Goal: Answer question/provide support: Answer question/provide support

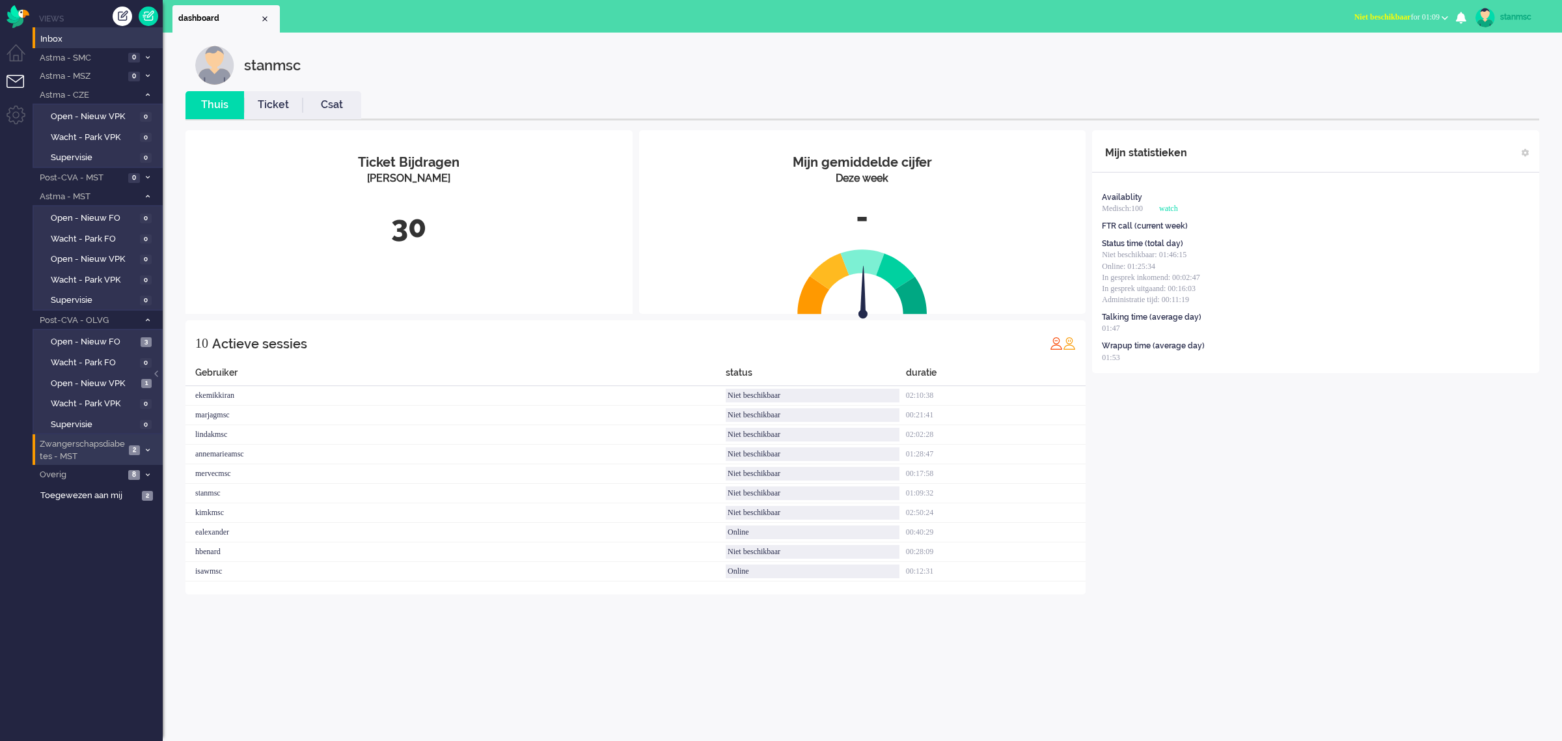
click at [93, 446] on span "Zwangerschapsdiabetes - MST" at bounding box center [81, 450] width 87 height 24
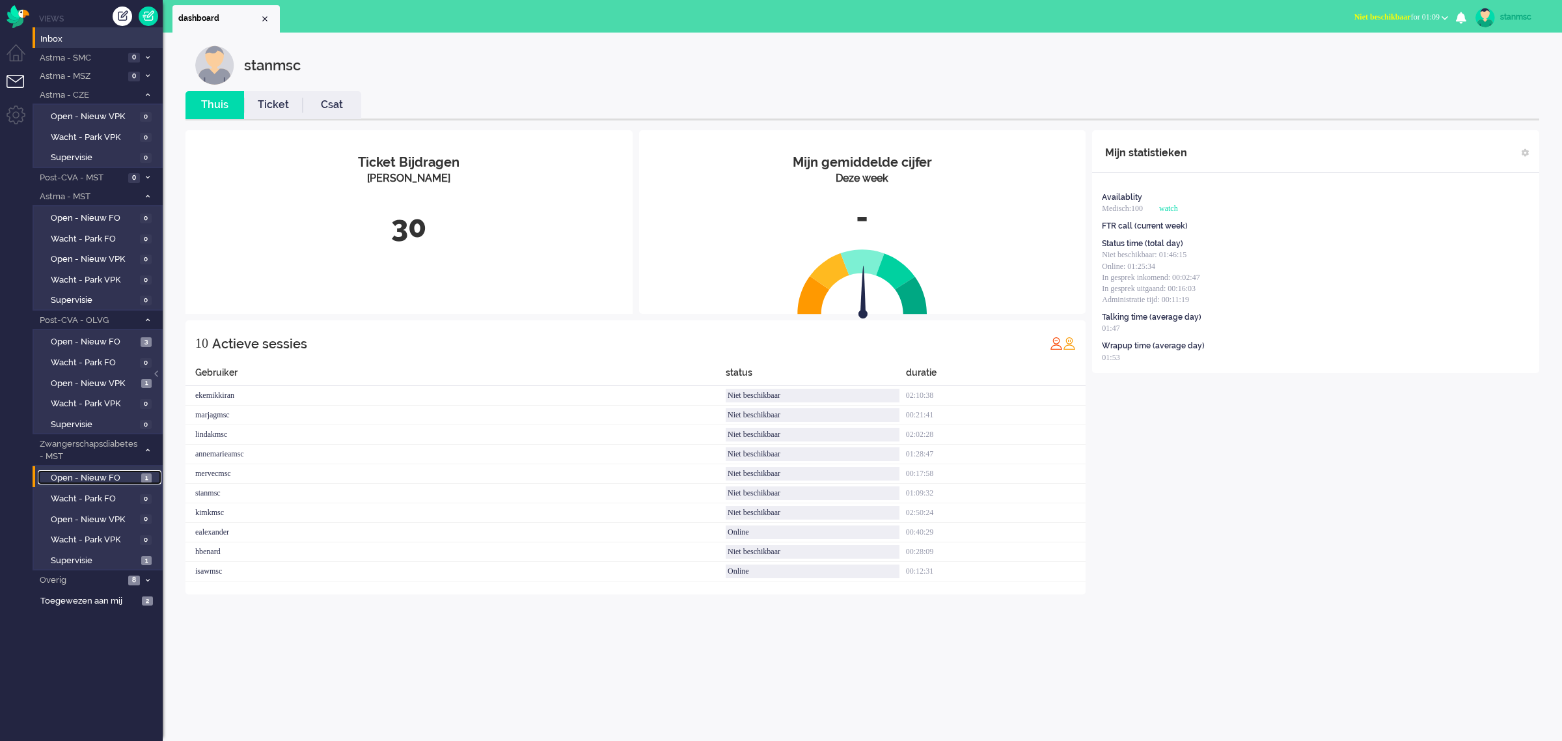
click at [102, 472] on span "Open - Nieuw FO" at bounding box center [94, 478] width 87 height 12
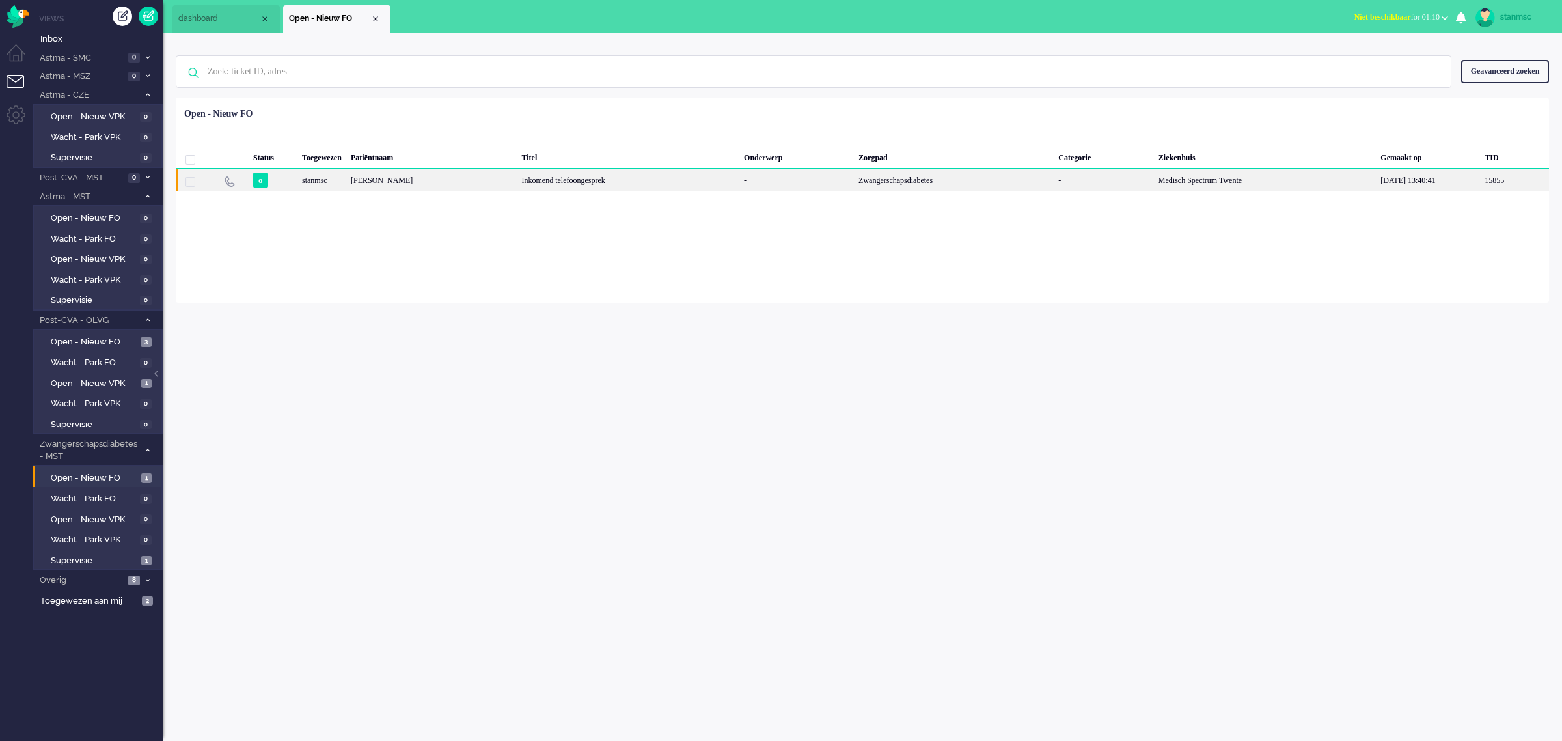
click at [464, 180] on div "[PERSON_NAME]" at bounding box center [431, 180] width 171 height 23
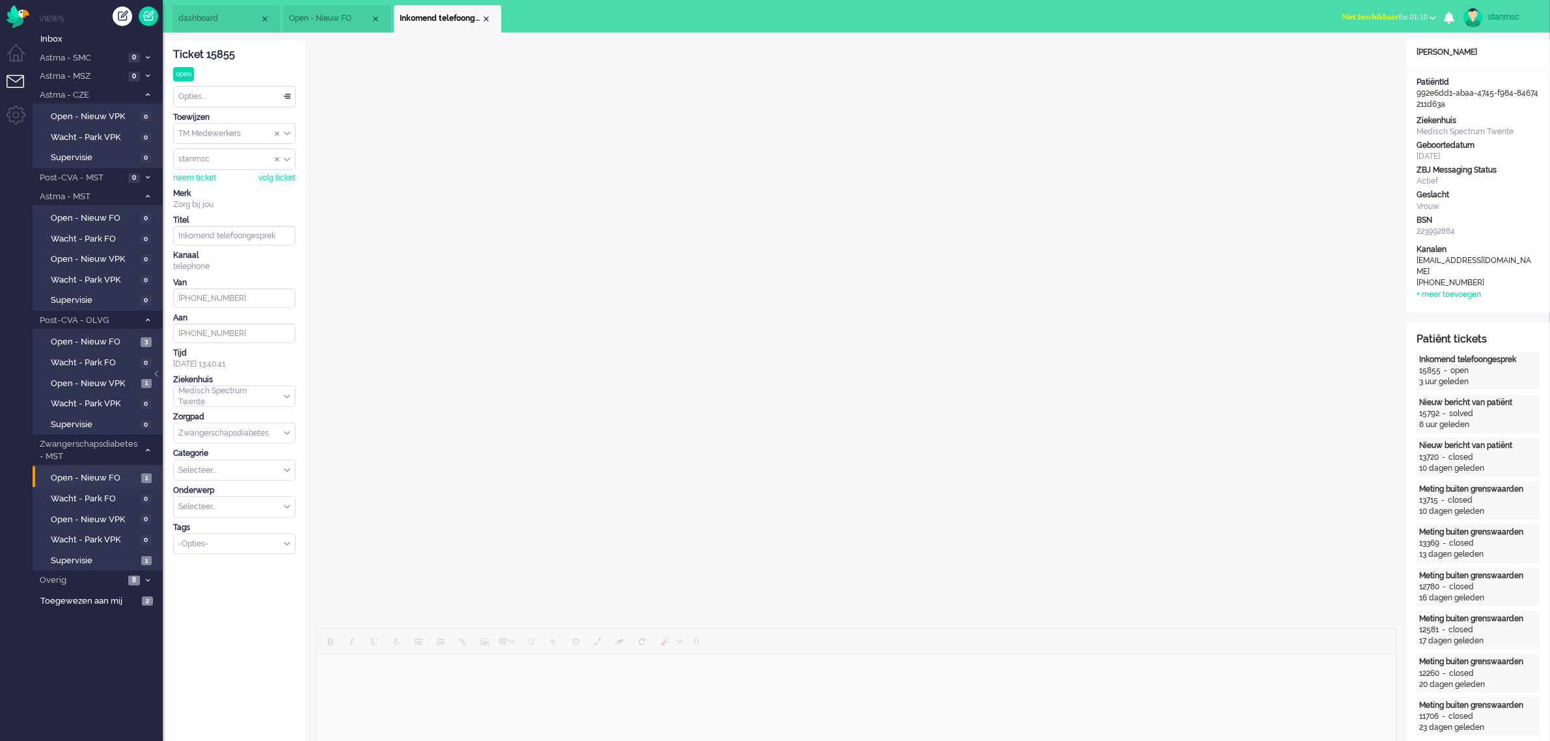
scroll to position [141, 0]
click at [288, 434] on div "Zwangerschapsdiabetes" at bounding box center [234, 433] width 121 height 20
click at [284, 435] on div "Zwangerschapsdiabetes" at bounding box center [234, 433] width 121 height 20
click at [283, 434] on div "Zwangerschapsdiabetes" at bounding box center [234, 433] width 121 height 20
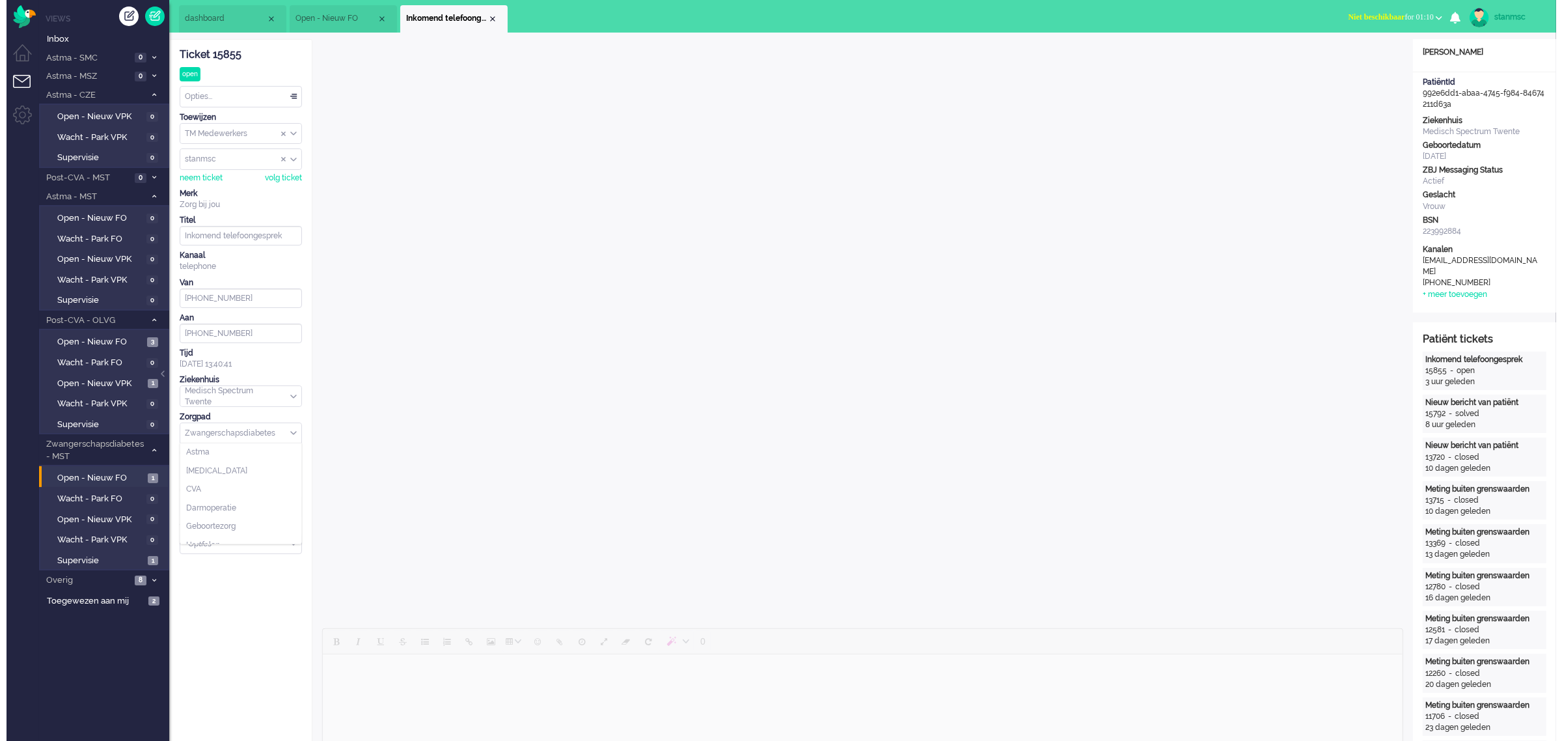
scroll to position [0, 0]
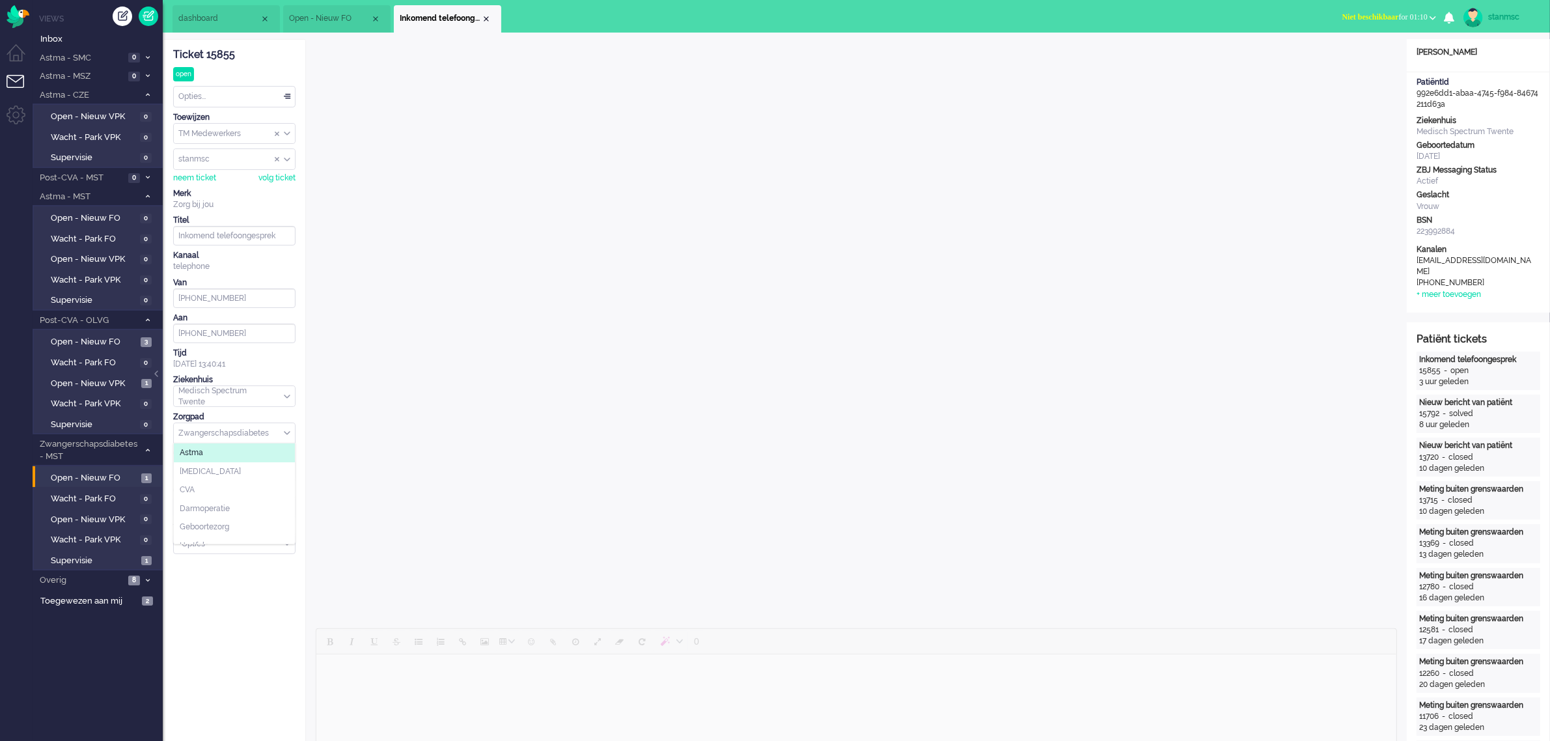
click at [218, 450] on li "Astma" at bounding box center [234, 452] width 121 height 19
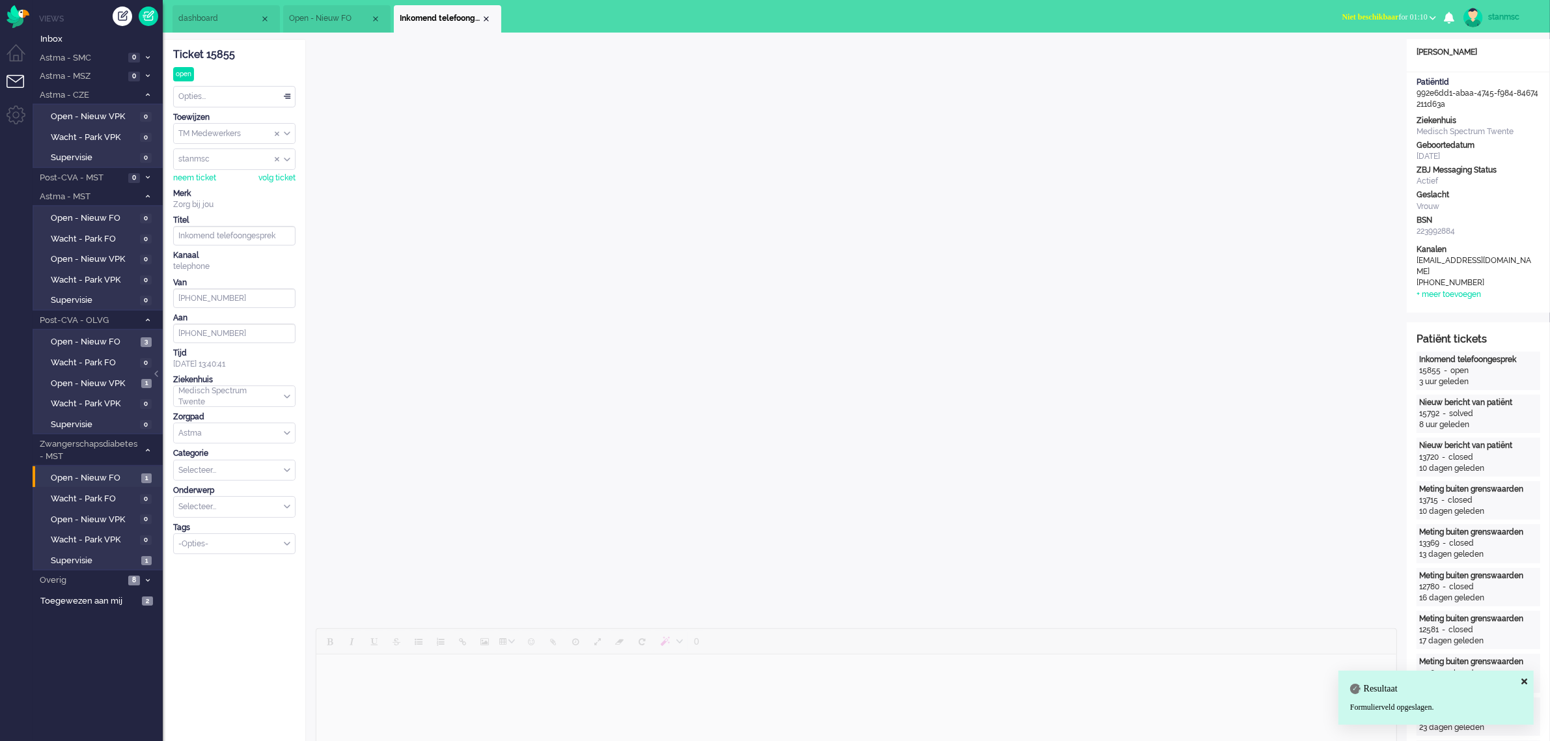
click at [285, 509] on div "Selecteer..." at bounding box center [234, 507] width 121 height 20
click at [279, 471] on input "text" at bounding box center [234, 470] width 121 height 20
click at [231, 505] on li "Monitoring" at bounding box center [234, 508] width 121 height 19
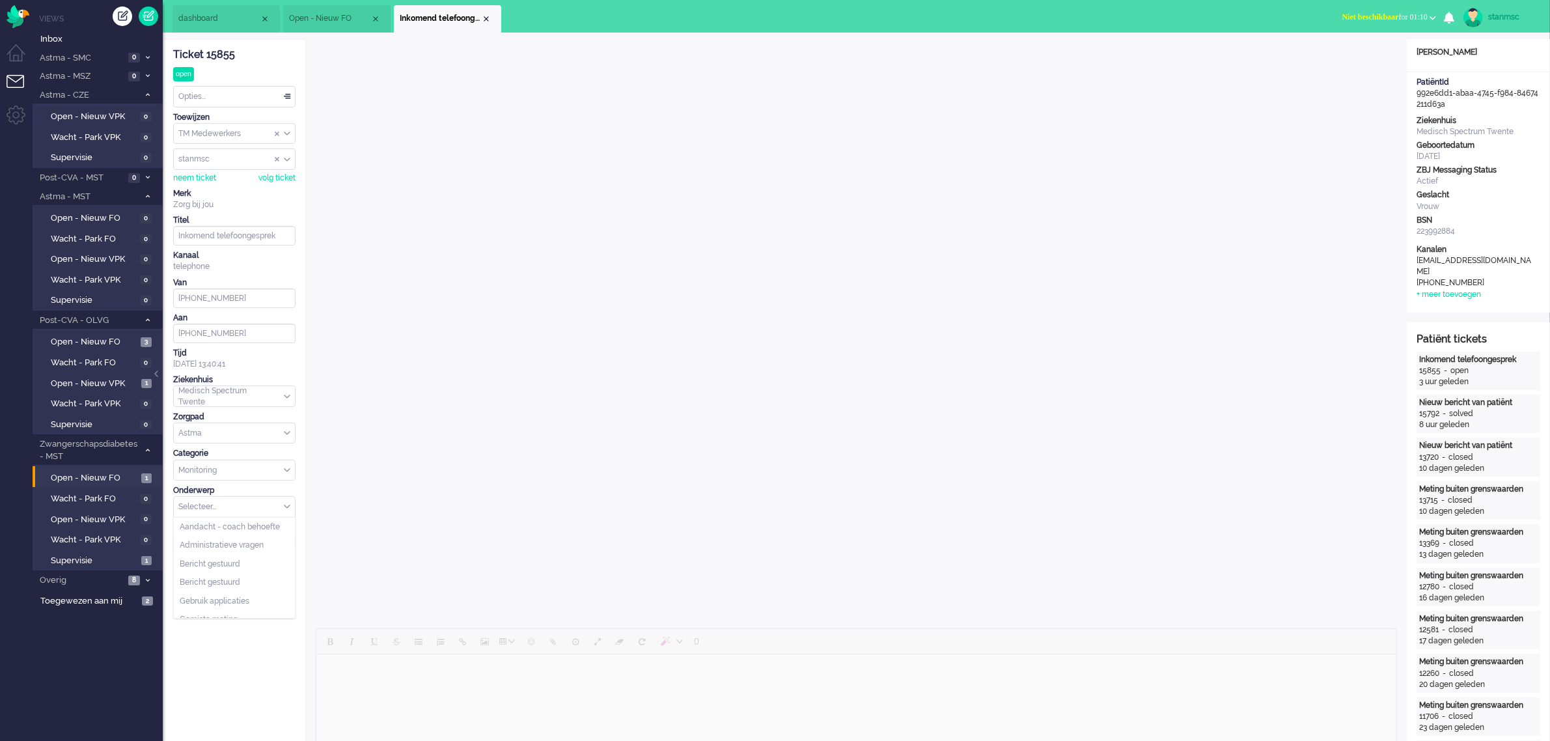
click at [281, 507] on input "text" at bounding box center [234, 507] width 121 height 20
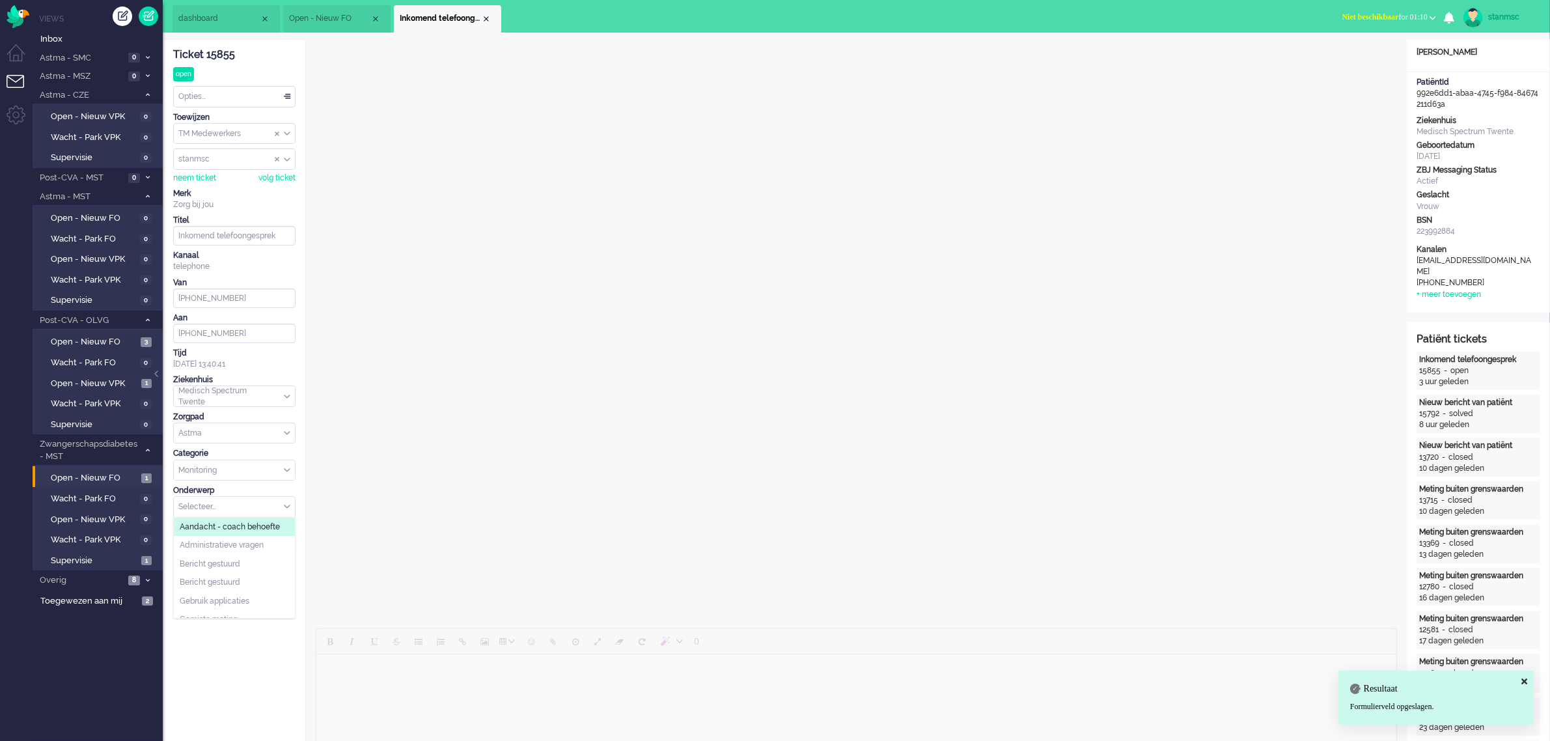
click at [245, 527] on span "Aandacht - coach behoefte" at bounding box center [230, 526] width 100 height 11
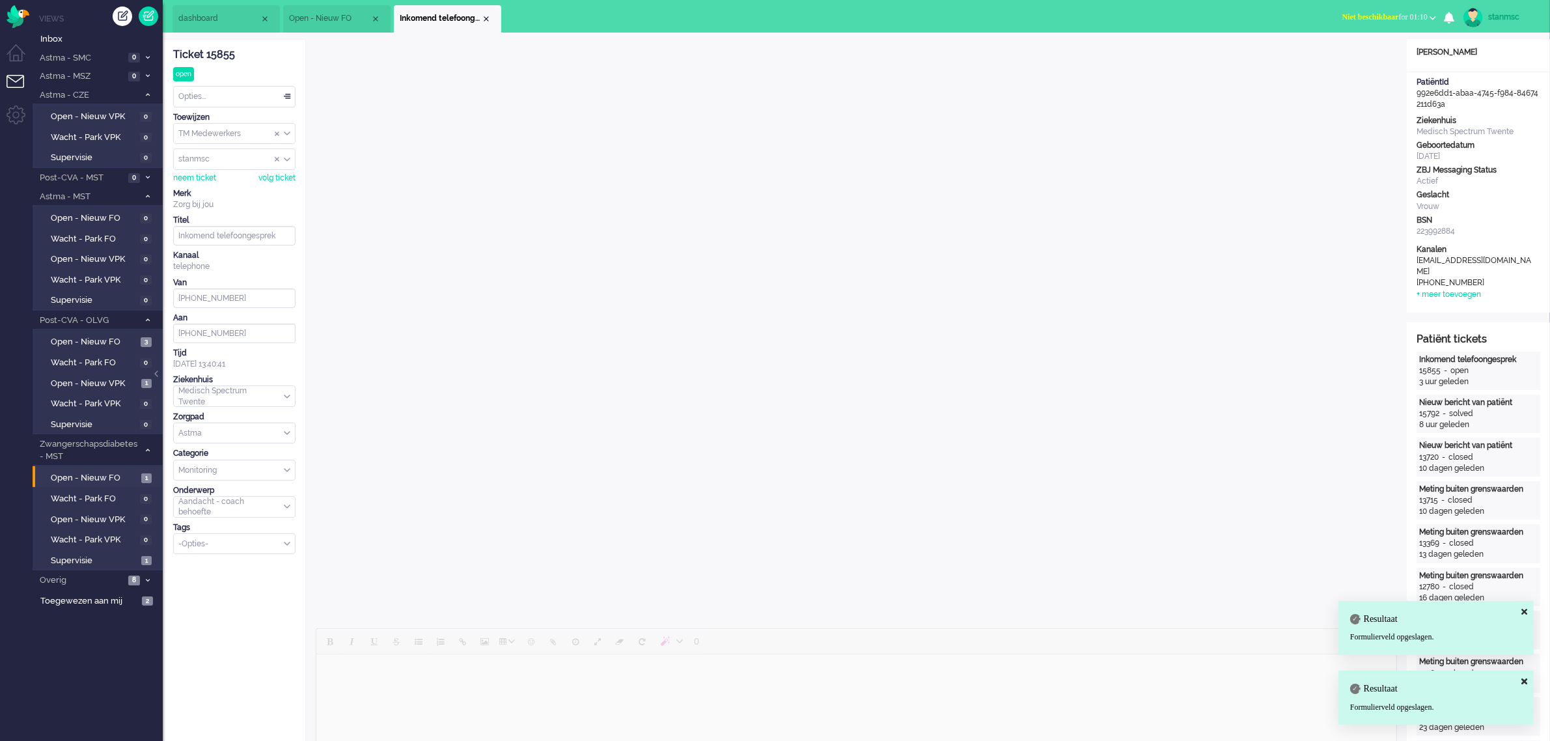
click at [217, 98] on div "Opties..." at bounding box center [234, 97] width 121 height 20
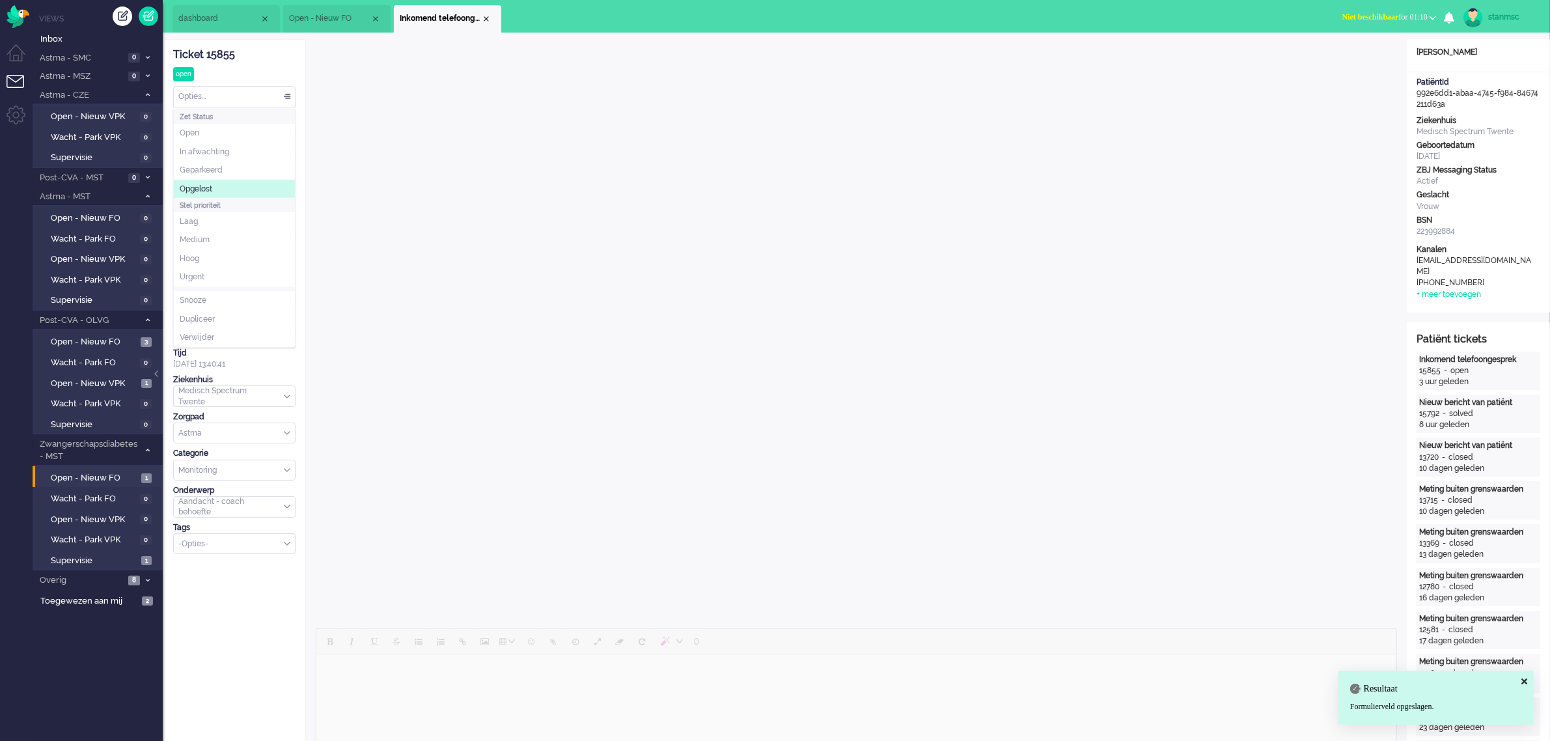
click at [219, 186] on li "Opgelost" at bounding box center [234, 189] width 121 height 19
click at [482, 18] on div "Close tab" at bounding box center [486, 19] width 10 height 10
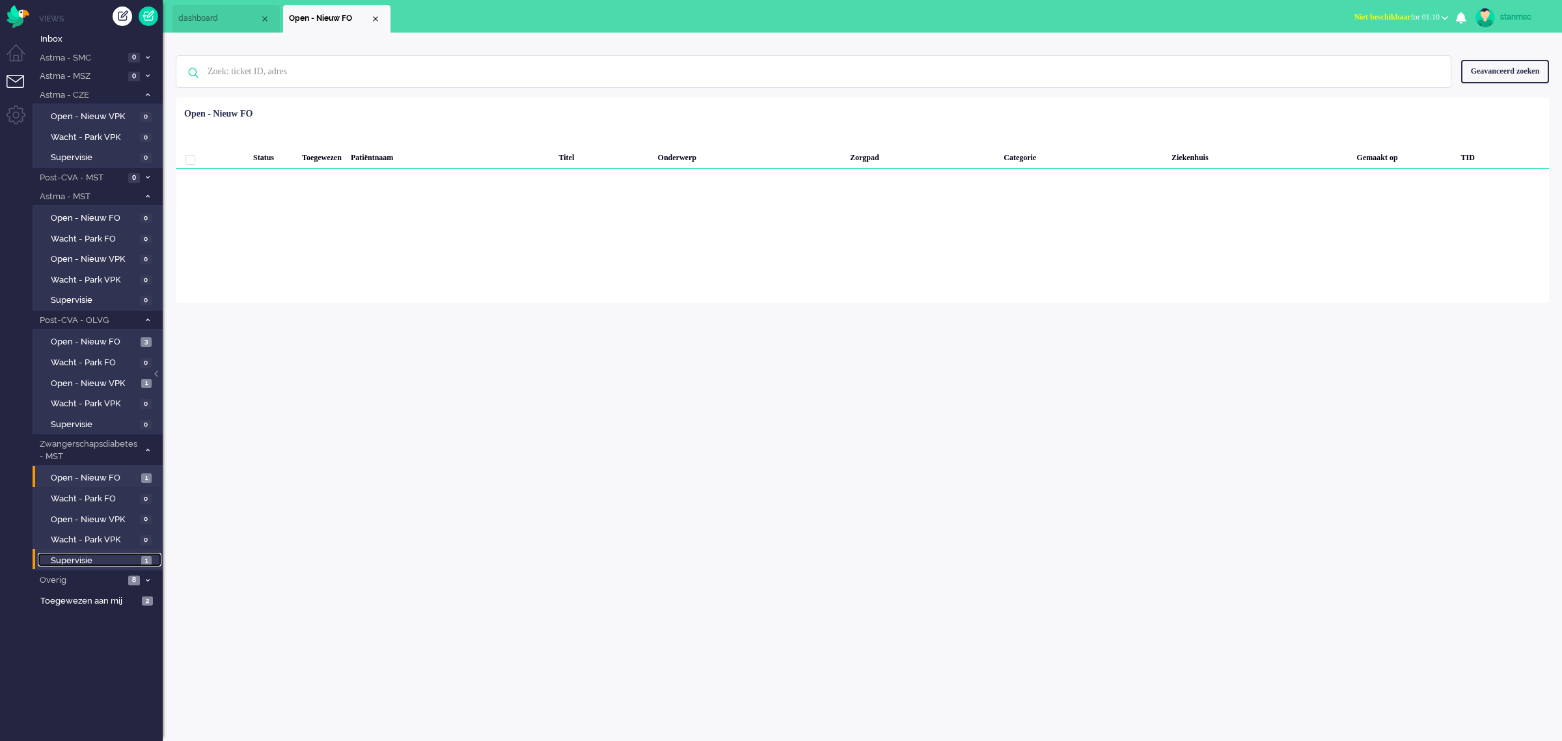
click at [86, 555] on span "Supervisie" at bounding box center [94, 561] width 87 height 12
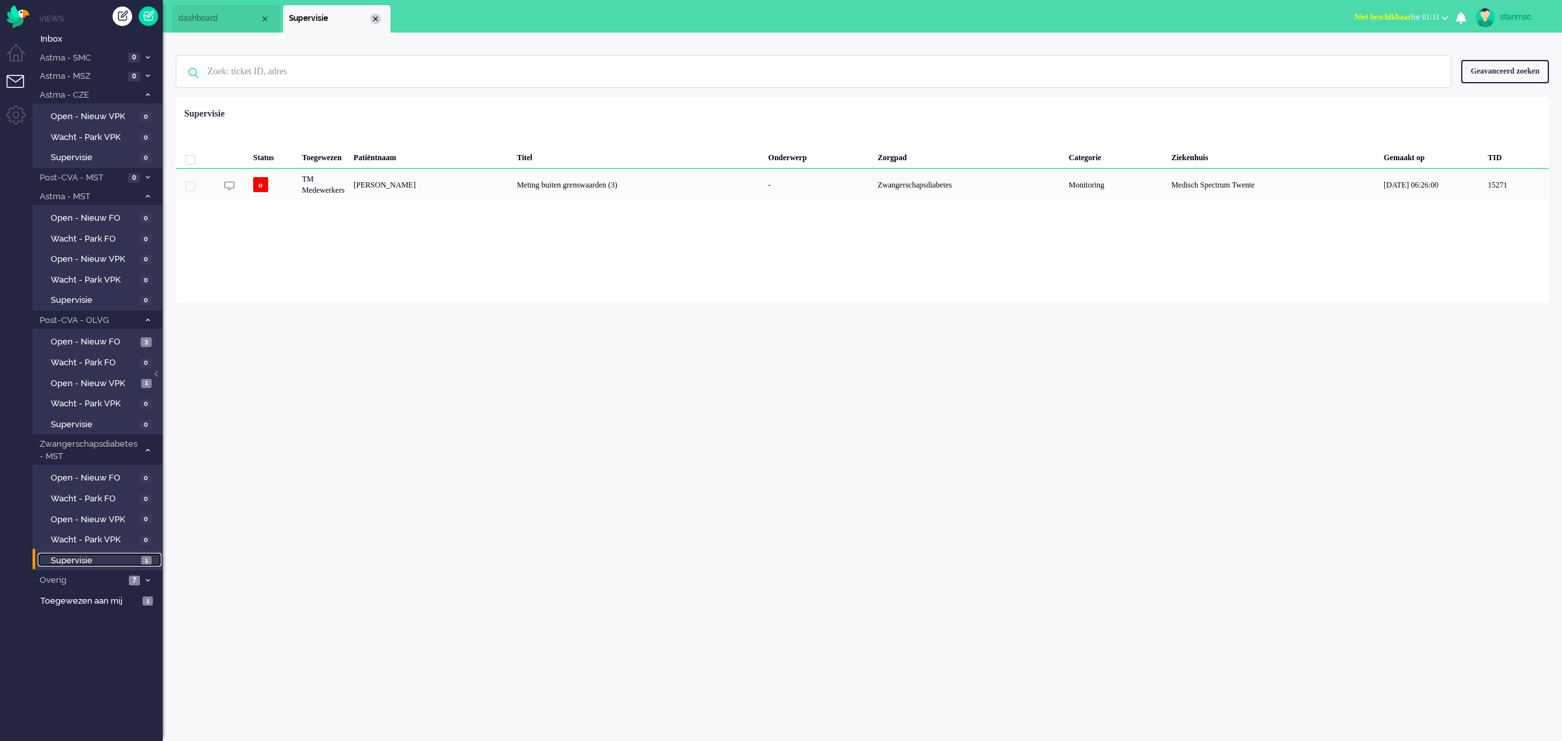
click at [378, 18] on div "Close tab" at bounding box center [375, 19] width 10 height 10
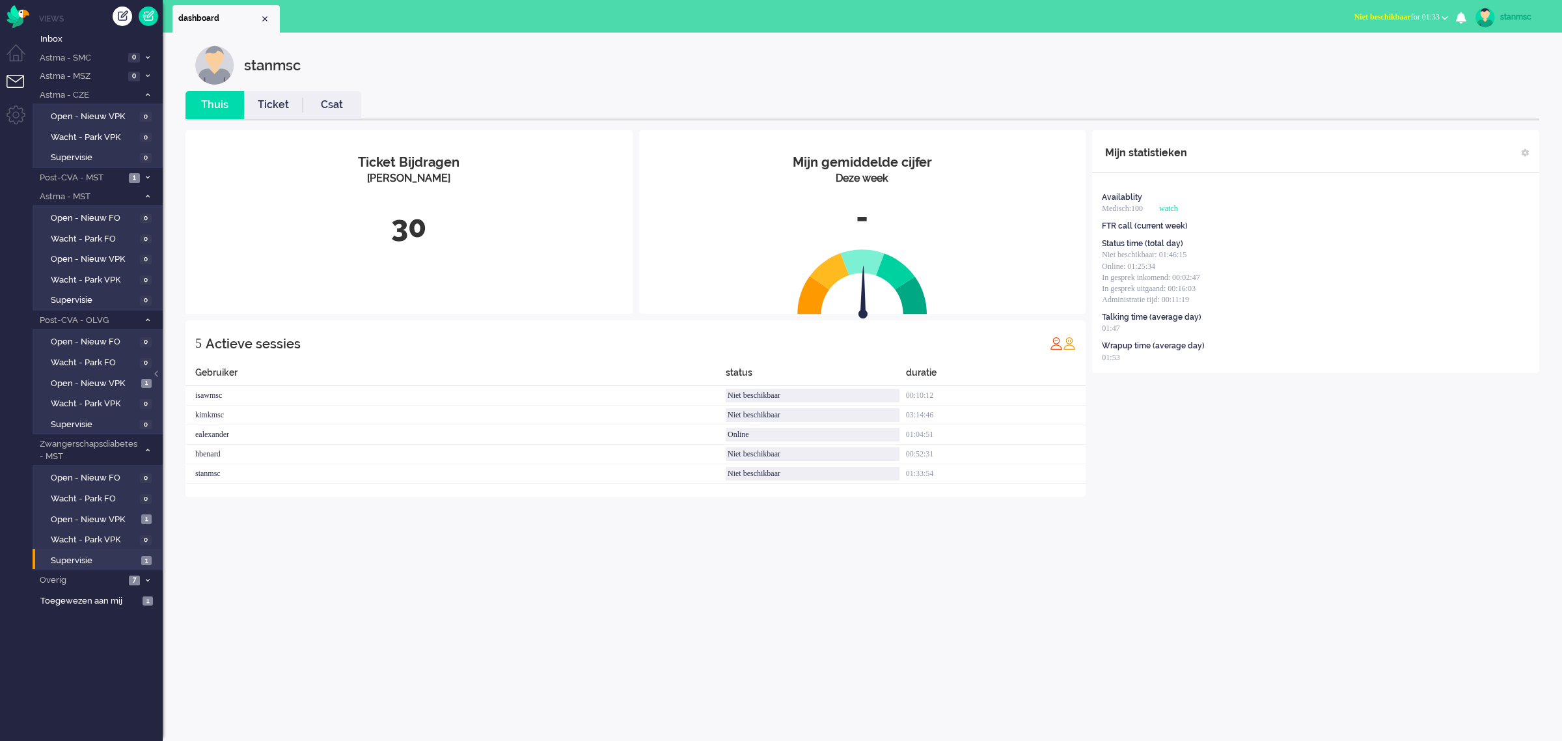
click at [1383, 13] on span "Niet beschikbaar" at bounding box center [1383, 16] width 57 height 9
click at [1352, 55] on label "Online" at bounding box center [1394, 58] width 103 height 11
click at [271, 99] on link "Ticket" at bounding box center [273, 105] width 59 height 15
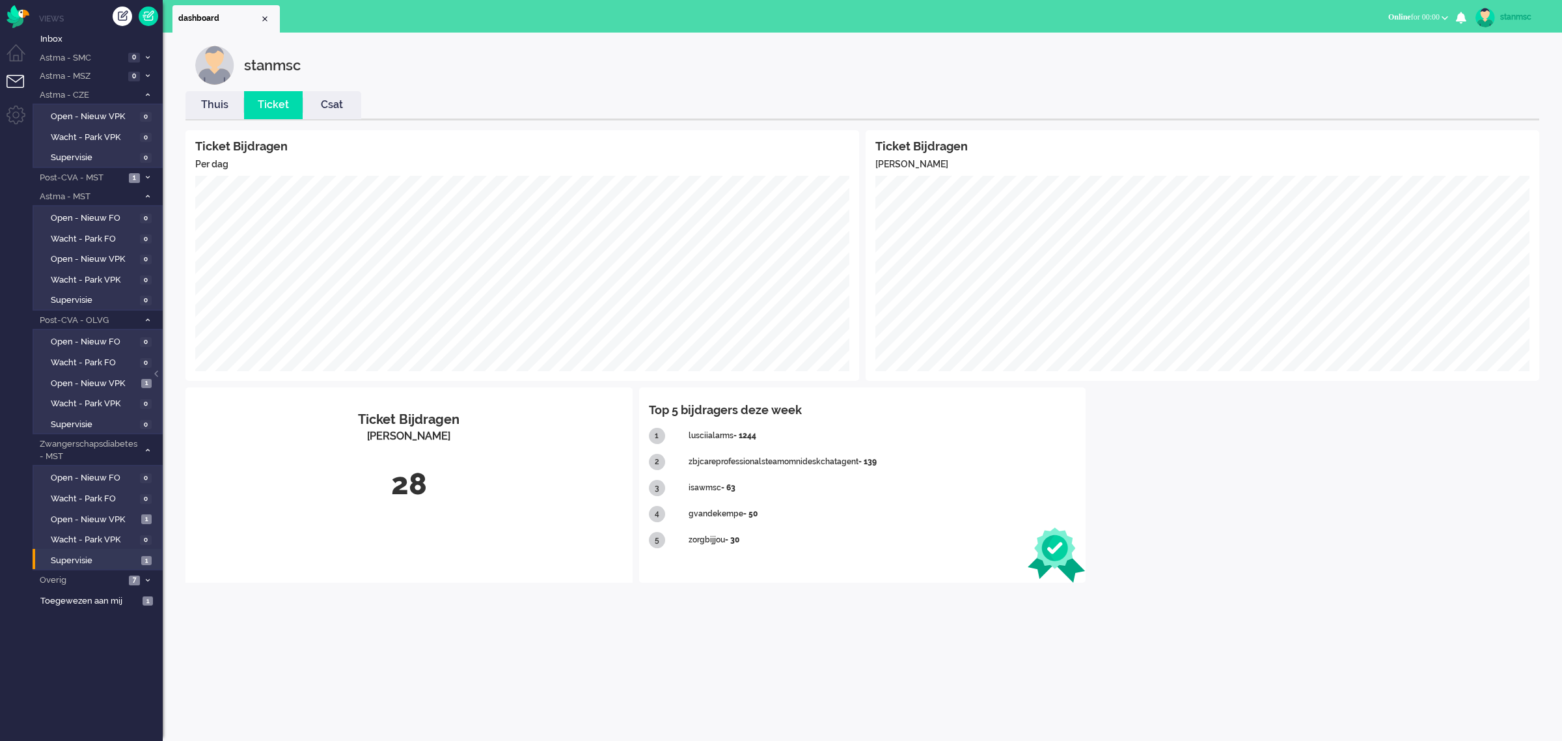
click at [219, 96] on li "Thuis" at bounding box center [215, 105] width 59 height 28
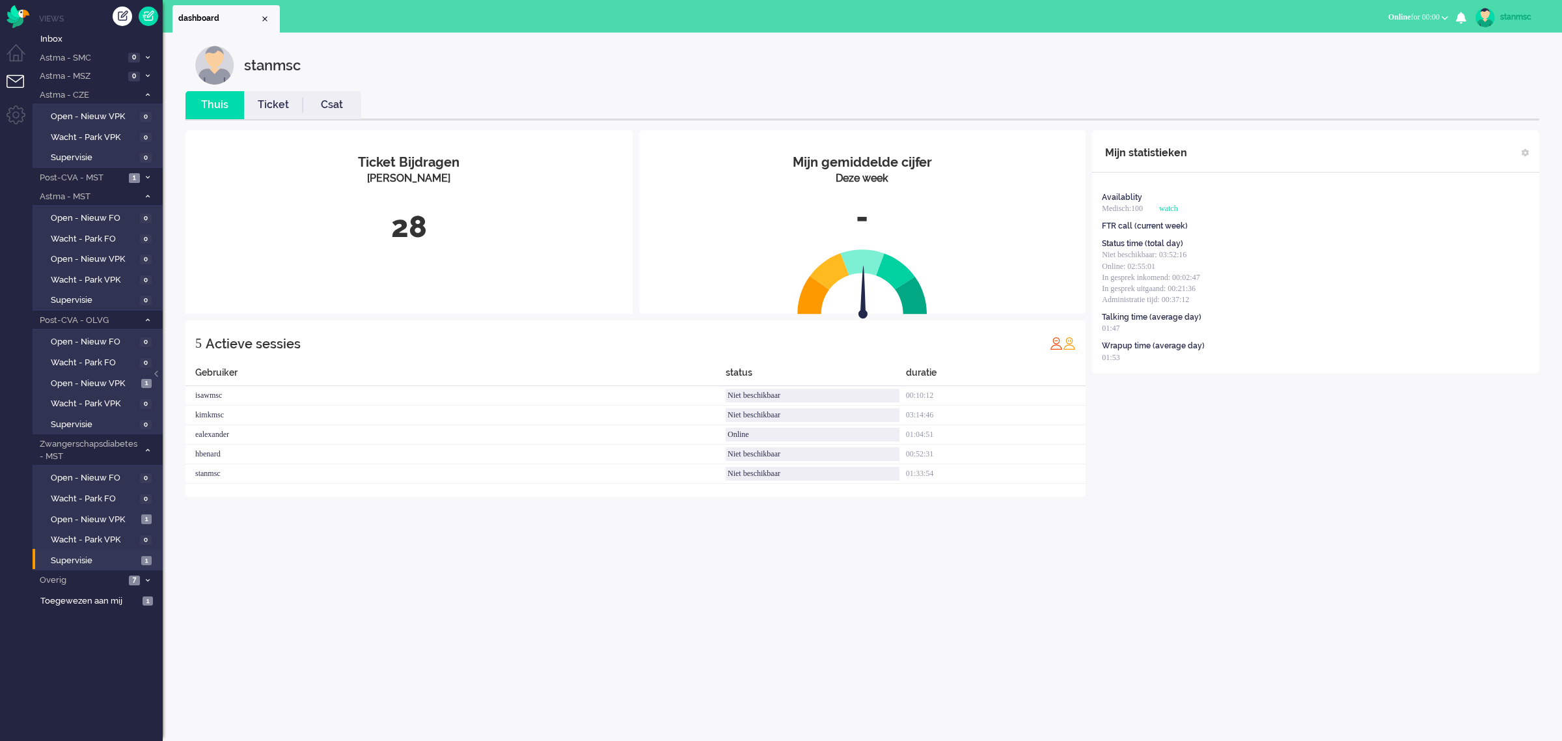
click at [280, 102] on link "Ticket" at bounding box center [273, 105] width 59 height 15
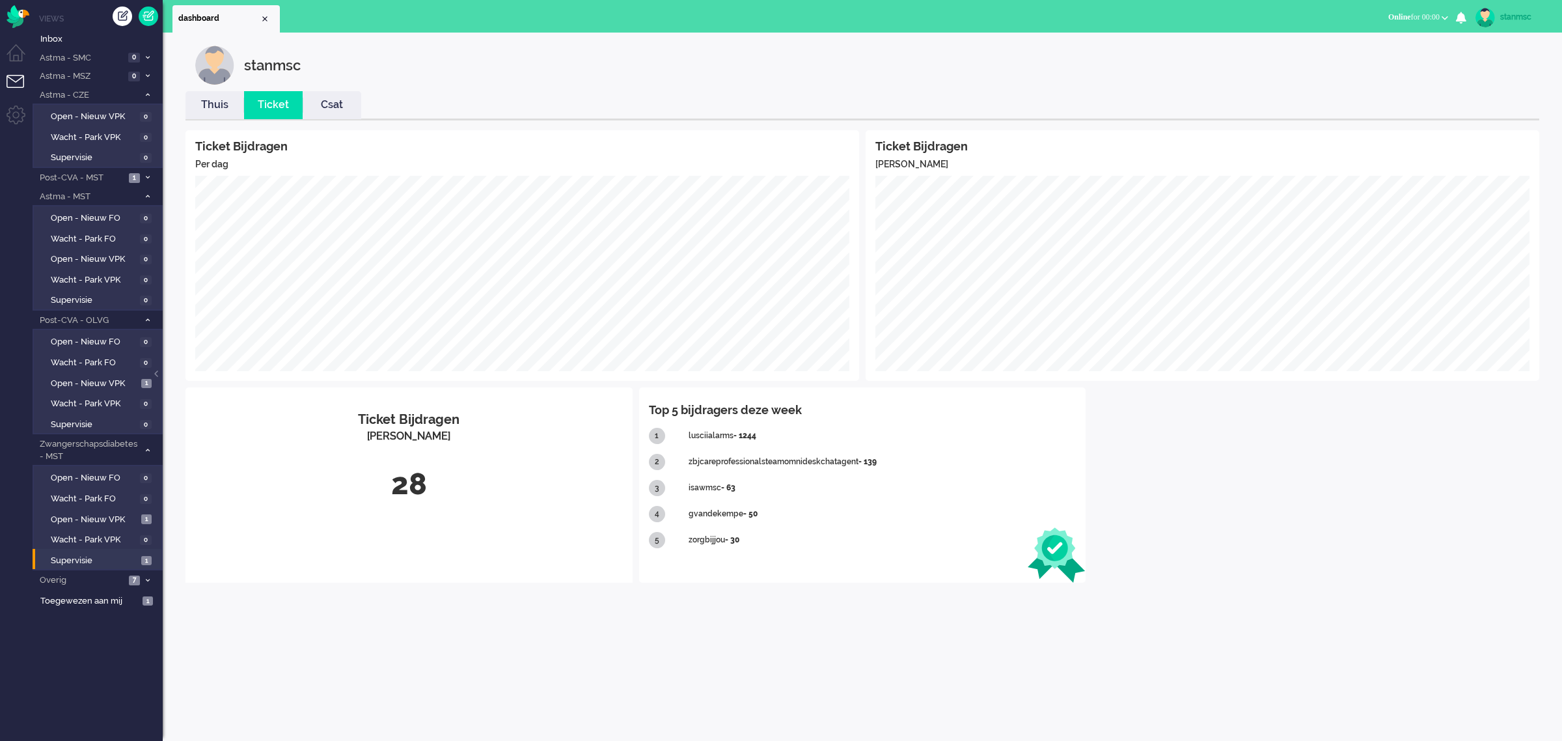
click at [208, 105] on link "Thuis" at bounding box center [215, 105] width 59 height 15
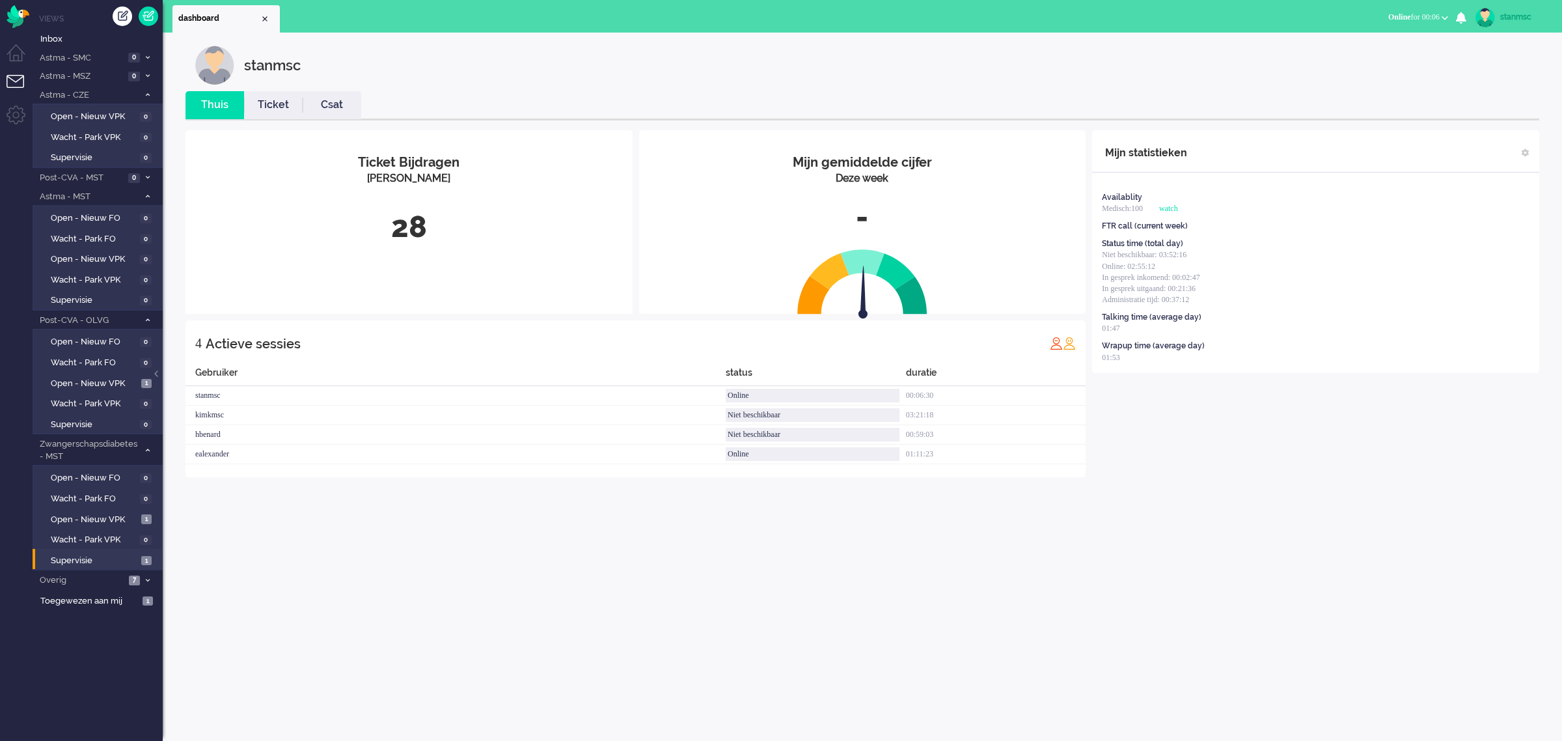
click at [271, 98] on link "Ticket" at bounding box center [273, 105] width 59 height 15
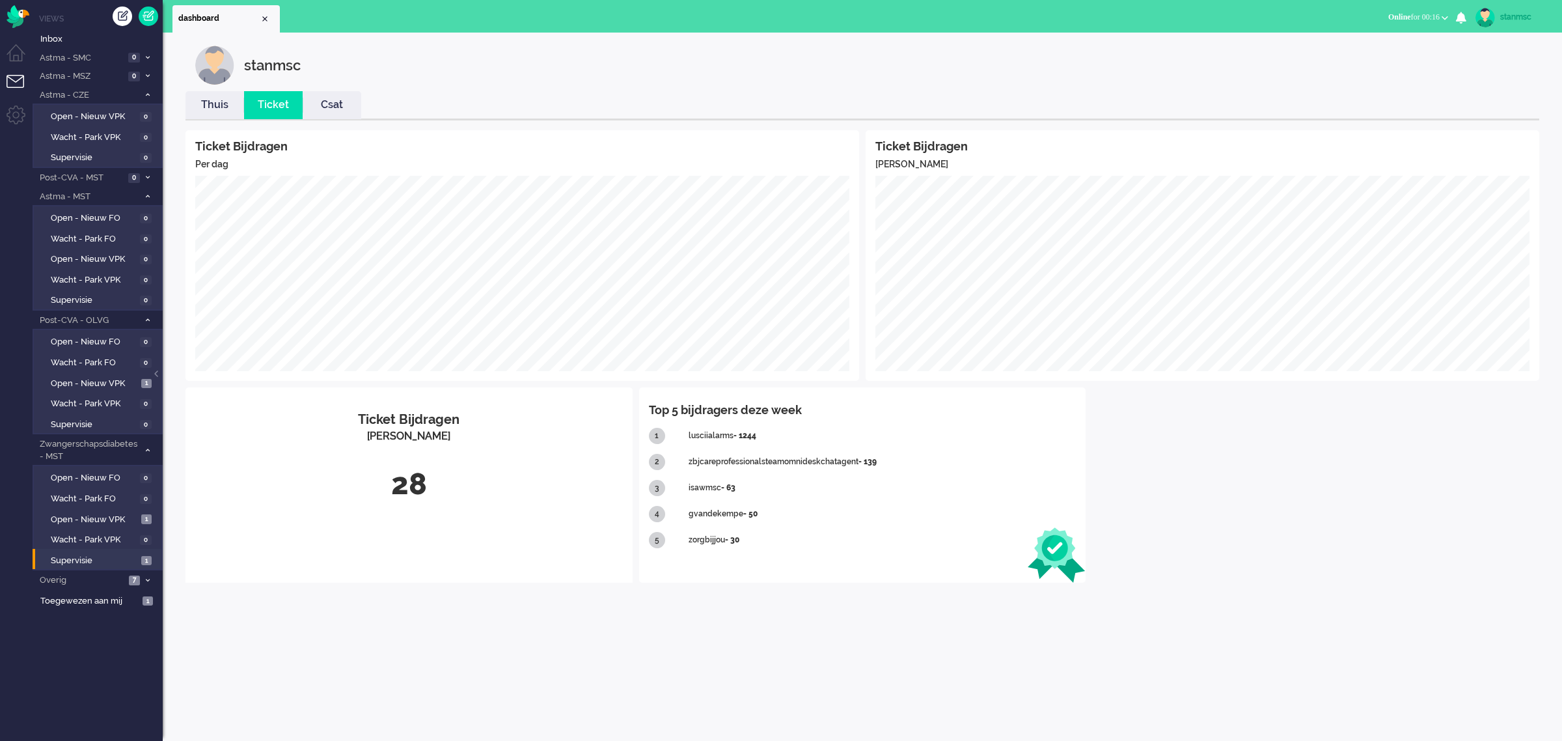
click at [225, 105] on link "Thuis" at bounding box center [215, 105] width 59 height 15
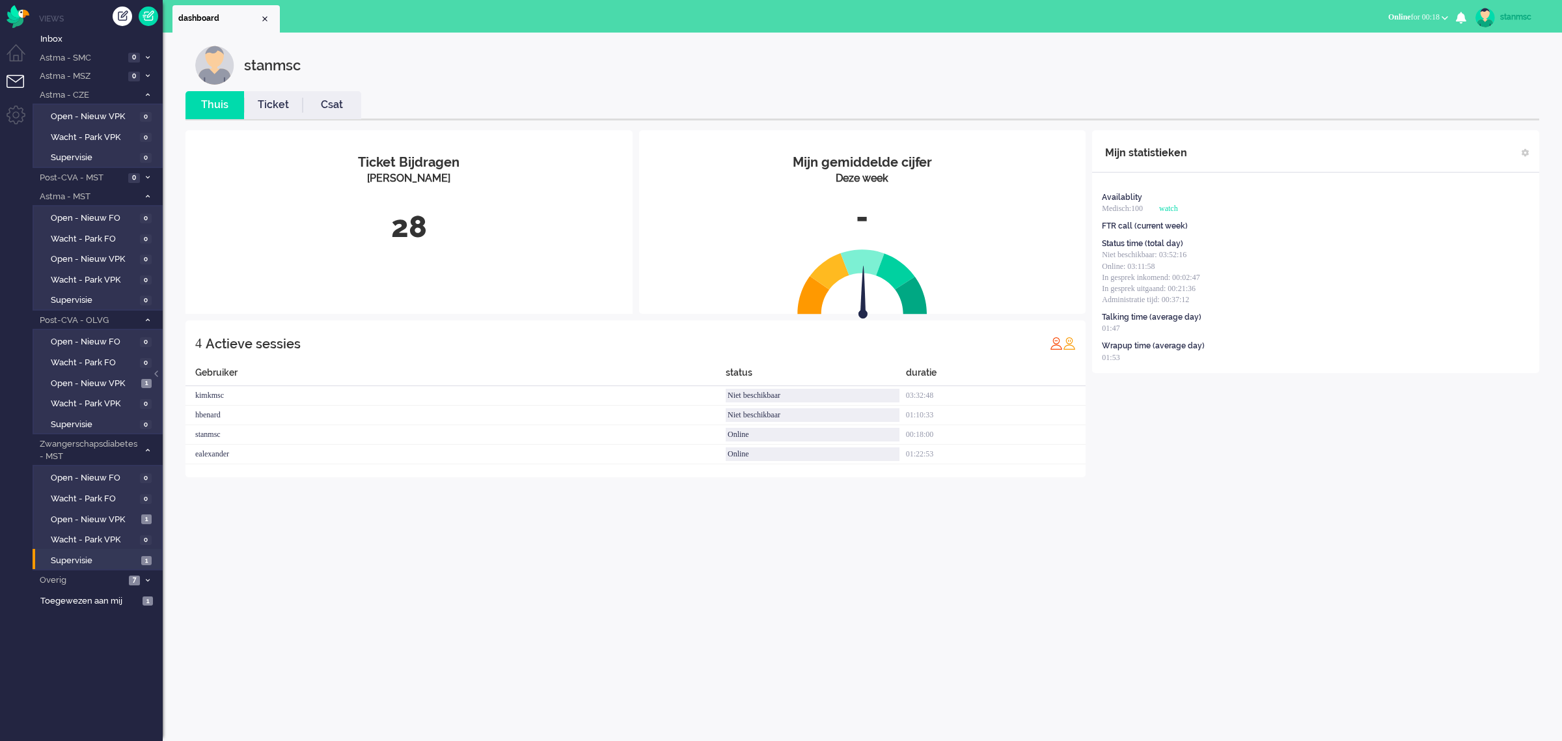
click at [1499, 16] on link "stanmsc" at bounding box center [1511, 18] width 76 height 20
click at [1475, 105] on link "Uitloggen" at bounding box center [1510, 104] width 90 height 13
